Goal: Contribute content

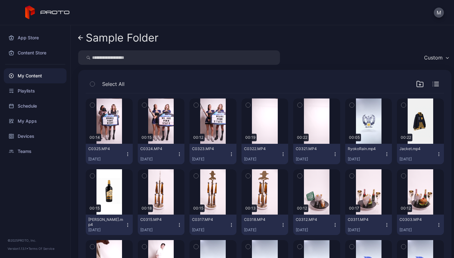
scroll to position [14, 0]
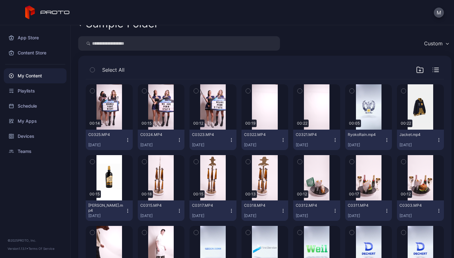
click at [33, 78] on div "My Content" at bounding box center [35, 75] width 63 height 15
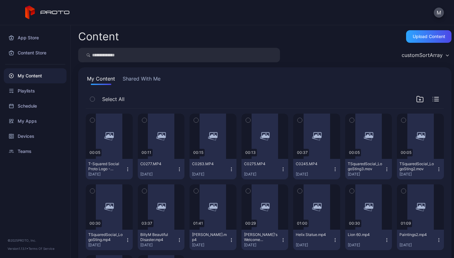
scroll to position [81, 0]
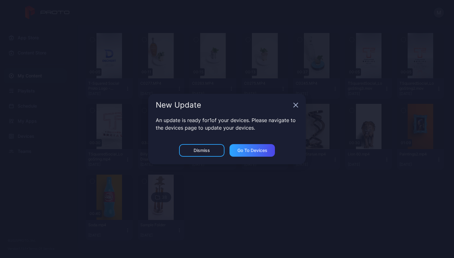
click at [295, 109] on div "New Update" at bounding box center [226, 105] width 157 height 23
click at [296, 106] on icon "button" at bounding box center [296, 105] width 4 height 4
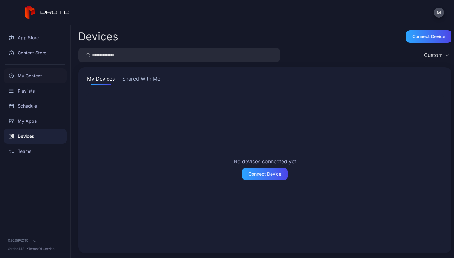
click at [33, 75] on div "My Content" at bounding box center [35, 75] width 63 height 15
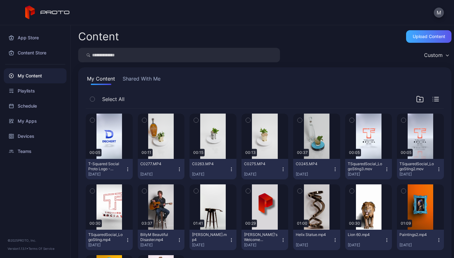
click at [416, 36] on div "Upload Content" at bounding box center [428, 36] width 32 height 5
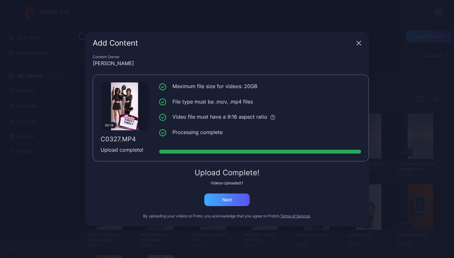
click at [234, 198] on div "Next" at bounding box center [226, 200] width 45 height 13
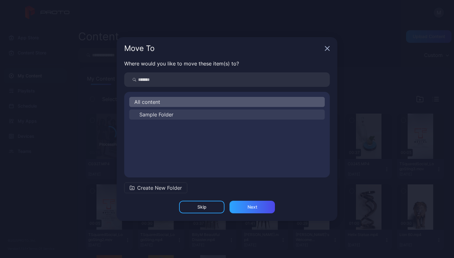
click at [156, 118] on button "Sample Folder" at bounding box center [226, 115] width 195 height 10
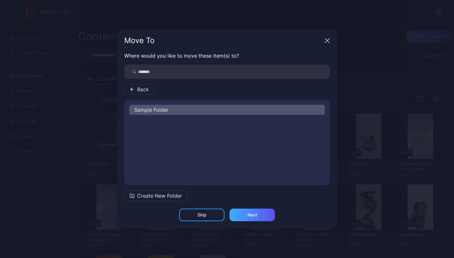
click at [249, 215] on div "Next" at bounding box center [252, 215] width 10 height 5
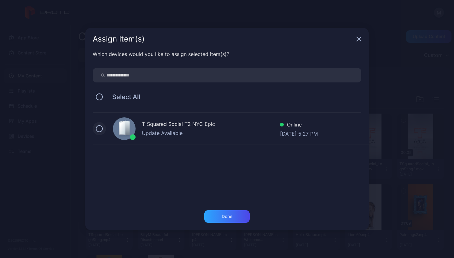
click at [101, 130] on button at bounding box center [99, 128] width 7 height 7
click at [225, 216] on div "Done" at bounding box center [226, 216] width 11 height 5
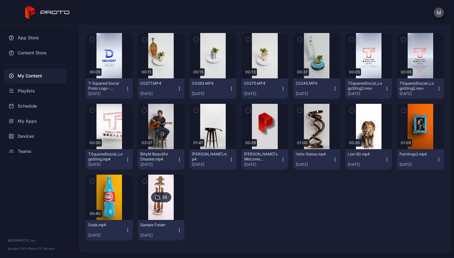
scroll to position [81, 0]
click at [161, 182] on img at bounding box center [161, 197] width 26 height 45
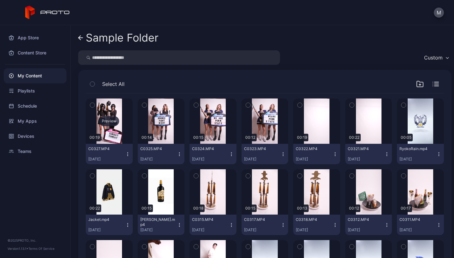
click at [108, 121] on div "Preview" at bounding box center [109, 121] width 20 height 10
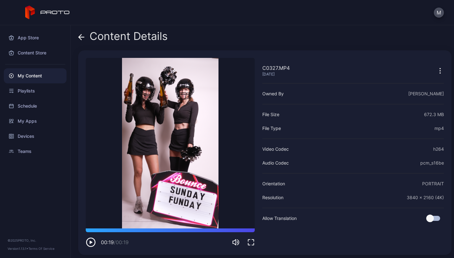
click at [84, 38] on div "Content Details" at bounding box center [122, 37] width 89 height 15
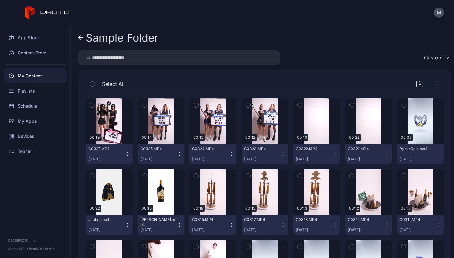
click at [128, 152] on icon "button" at bounding box center [127, 154] width 5 height 5
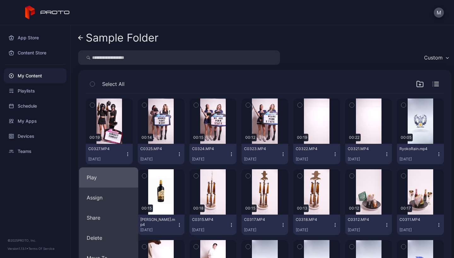
click at [108, 175] on button "Play" at bounding box center [108, 178] width 59 height 20
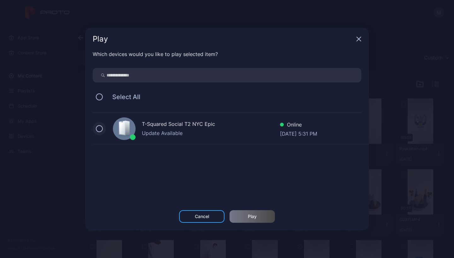
click at [98, 129] on button at bounding box center [99, 128] width 7 height 7
click at [253, 218] on div "Play" at bounding box center [252, 216] width 9 height 5
